Goal: Find specific page/section: Find specific page/section

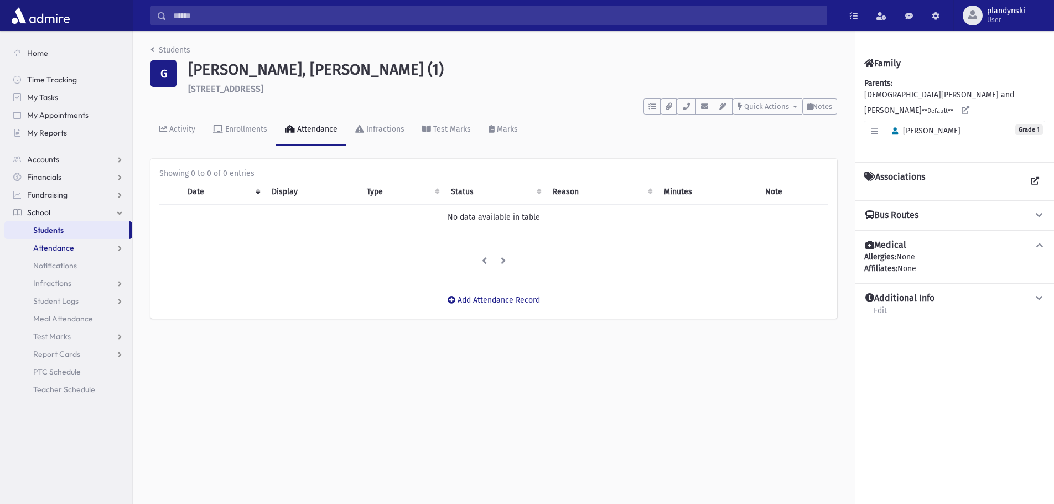
click at [40, 241] on link "Attendance" at bounding box center [68, 248] width 128 height 18
click at [38, 237] on link "Students" at bounding box center [66, 230] width 125 height 18
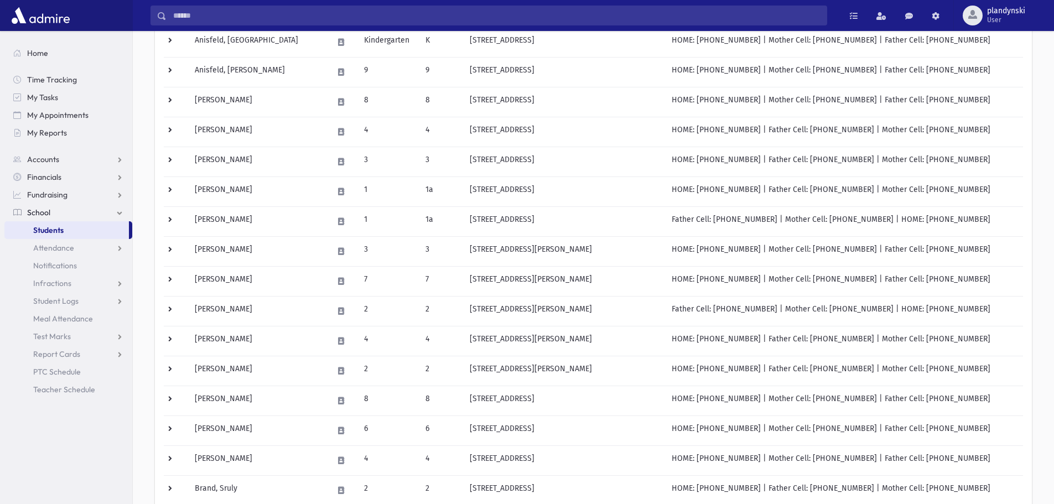
scroll to position [221, 0]
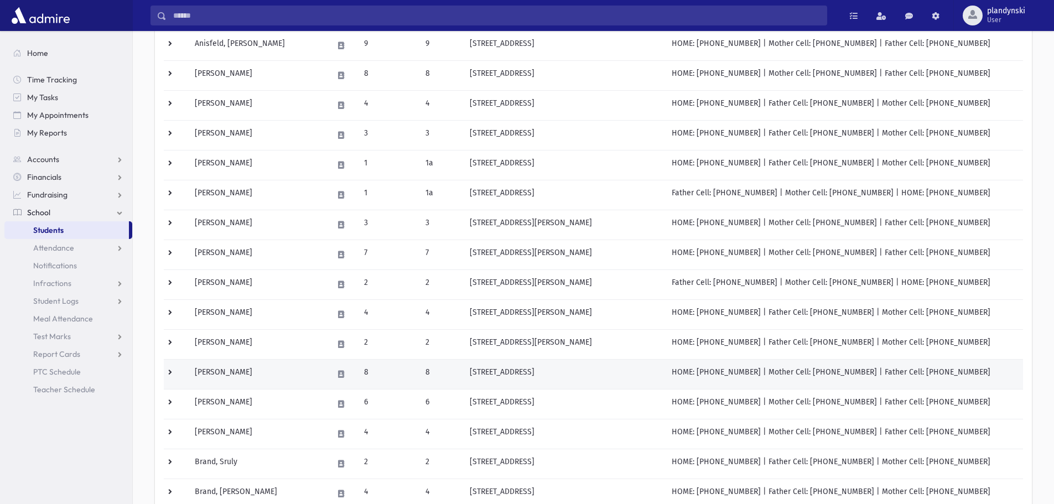
click at [365, 373] on td "8" at bounding box center [388, 374] width 61 height 30
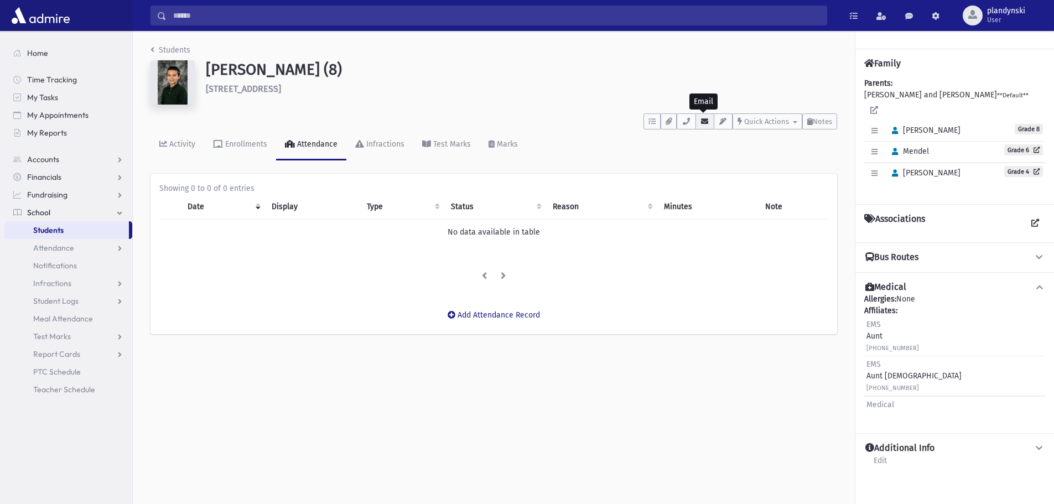
click at [701, 125] on icon "button" at bounding box center [705, 121] width 9 height 7
click at [737, 156] on link "New" at bounding box center [740, 159] width 89 height 20
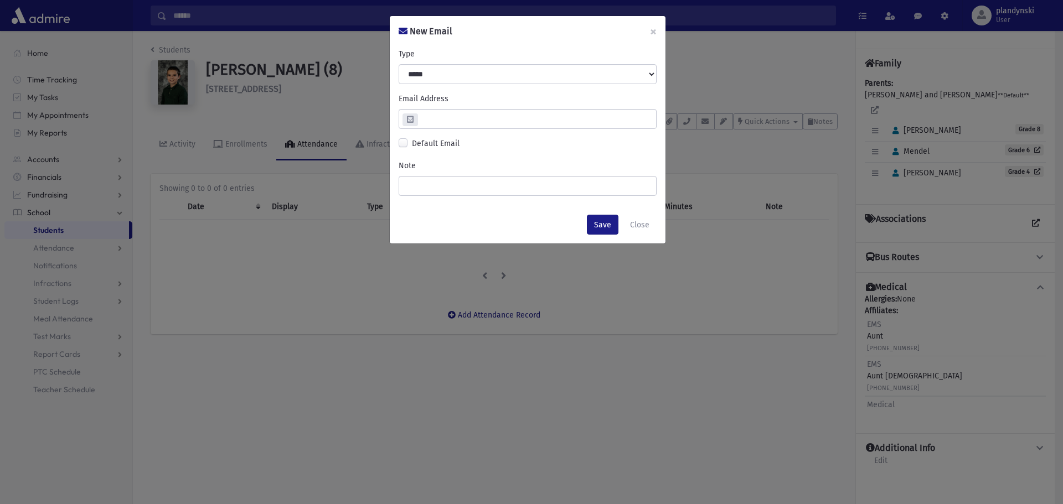
click at [727, 82] on div "**********" at bounding box center [531, 252] width 1063 height 504
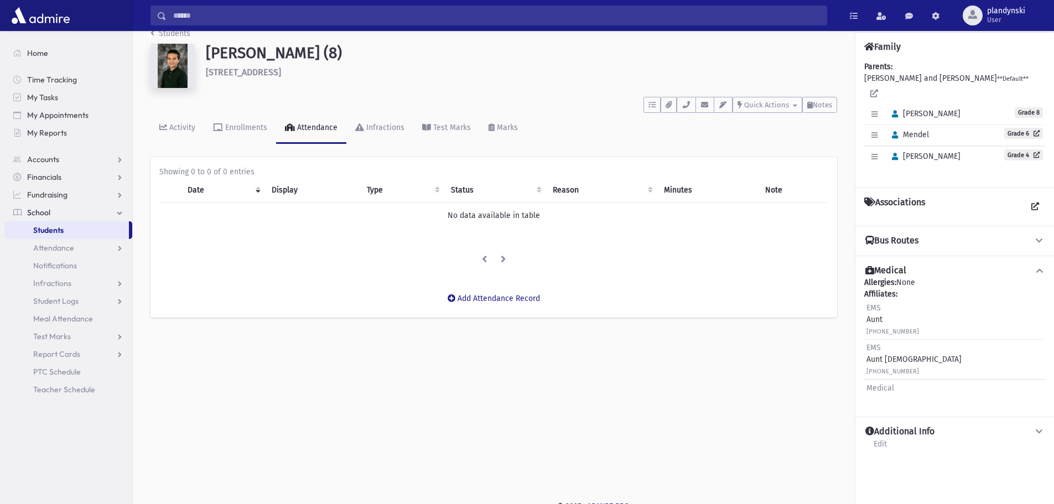
scroll to position [25, 0]
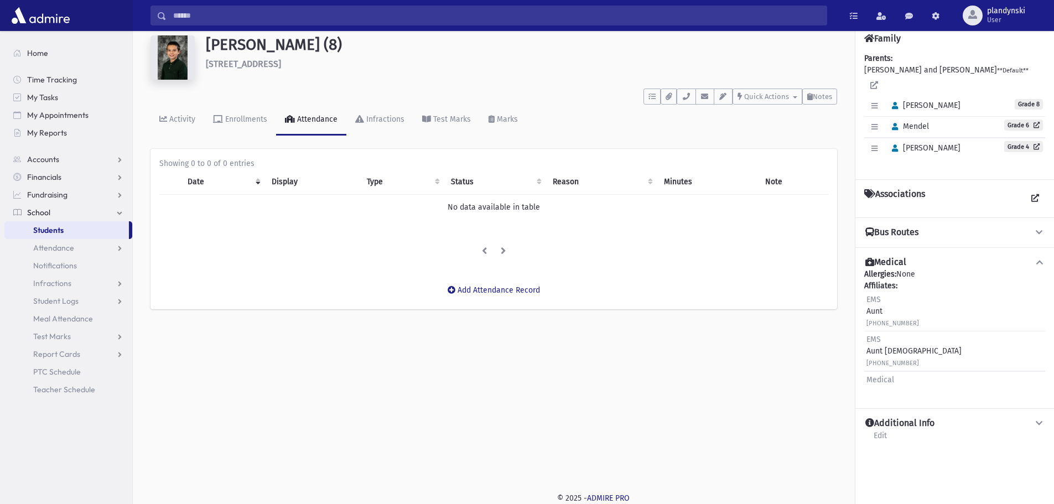
click at [90, 220] on link "School" at bounding box center [68, 213] width 128 height 18
